Goal: Information Seeking & Learning: Learn about a topic

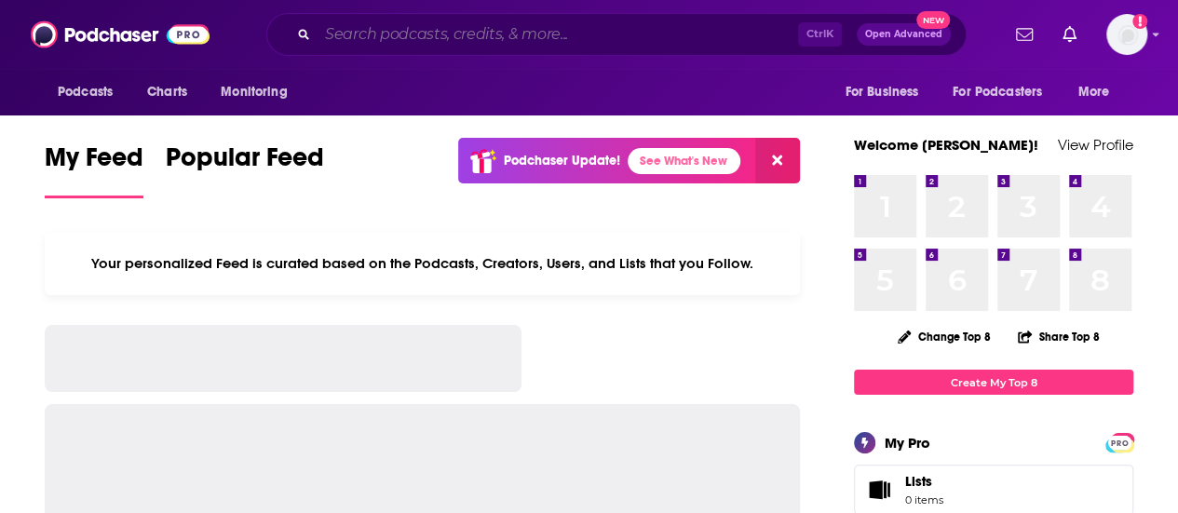
click at [507, 46] on input "Search podcasts, credits, & more..." at bounding box center [558, 35] width 481 height 30
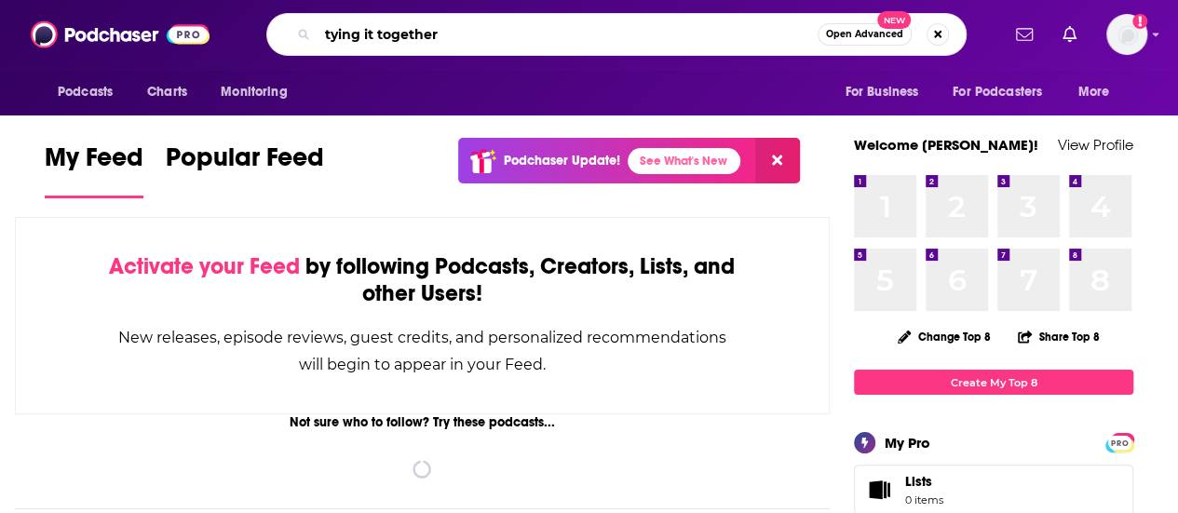
type input "tying it together"
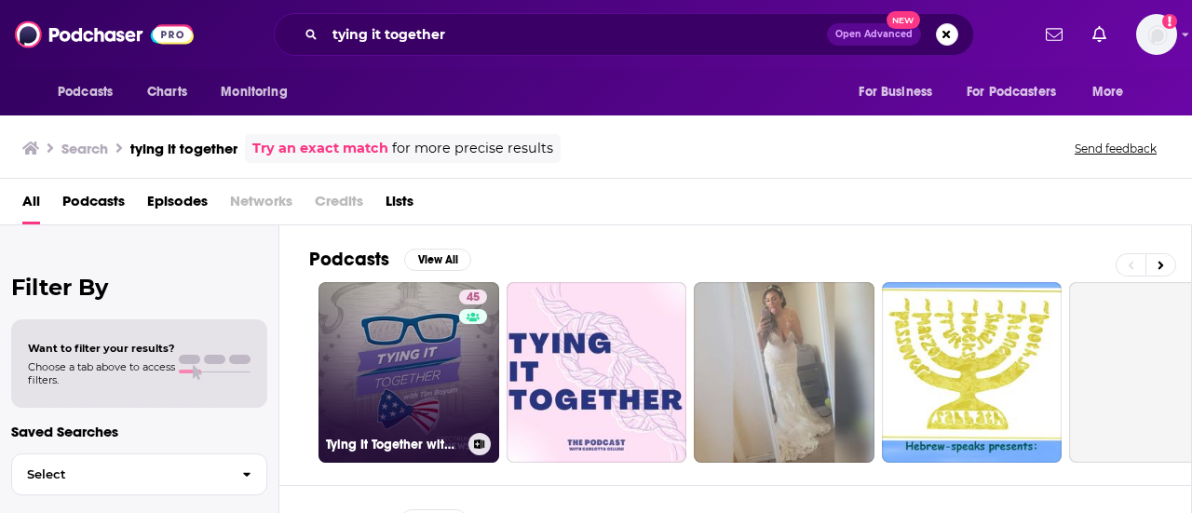
click at [386, 398] on link "45 Tying It Together with [PERSON_NAME]" at bounding box center [409, 372] width 181 height 181
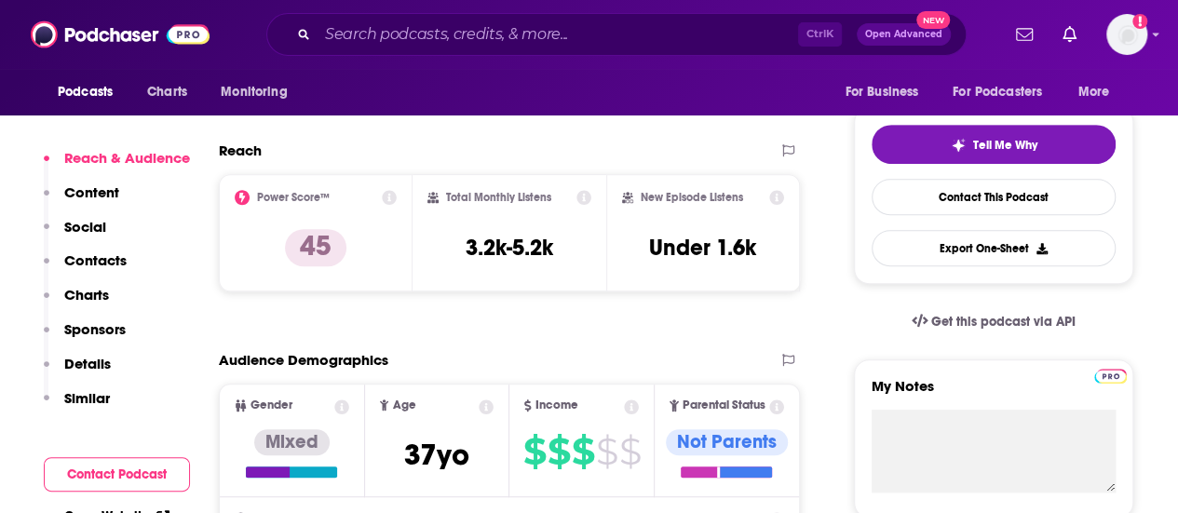
scroll to position [390, 0]
